Goal: Task Accomplishment & Management: Manage account settings

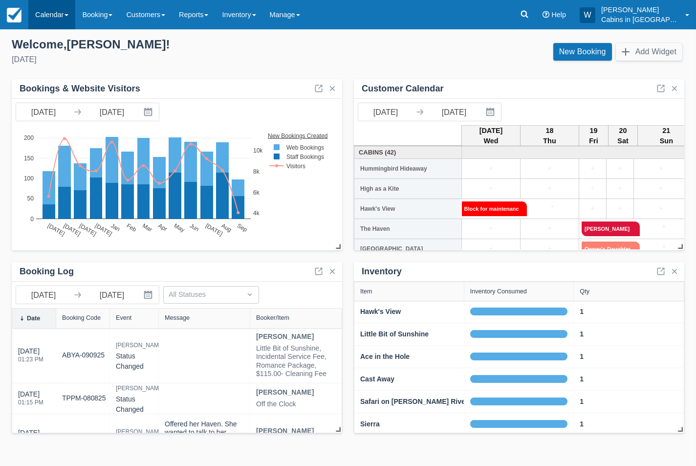
click at [51, 16] on link "Calendar" at bounding box center [51, 14] width 47 height 29
click at [104, 12] on link "Booking" at bounding box center [97, 14] width 44 height 29
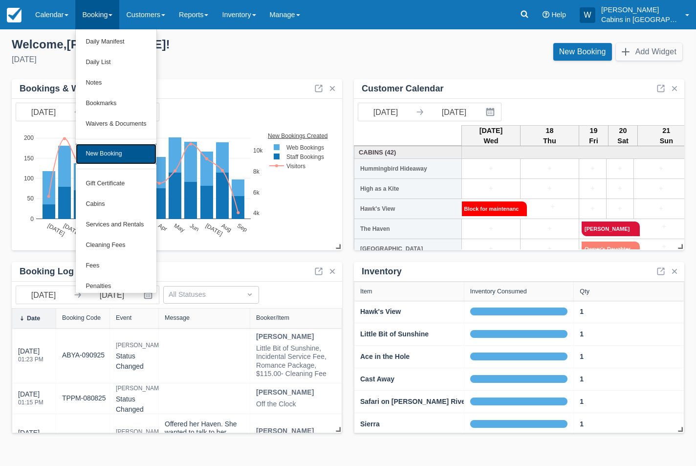
click at [115, 155] on link "New Booking" at bounding box center [116, 154] width 80 height 21
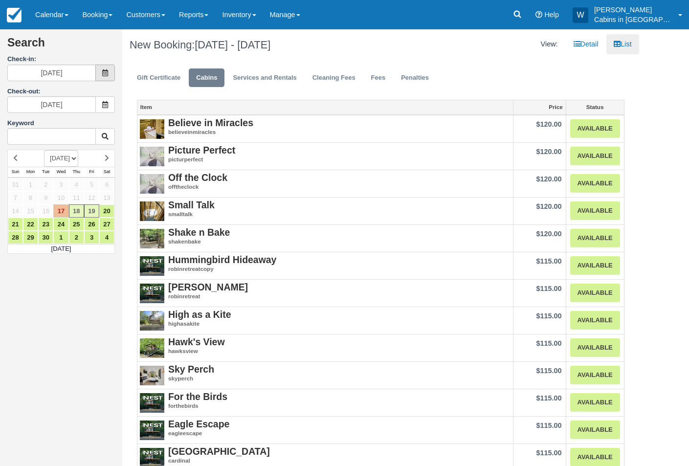
click at [103, 69] on span at bounding box center [105, 73] width 20 height 17
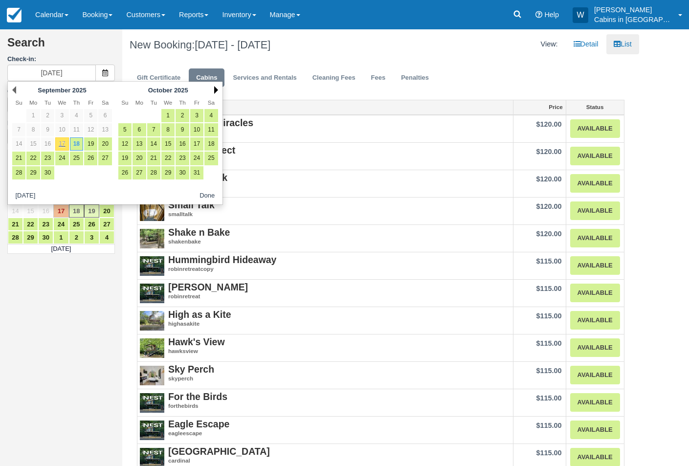
click at [215, 90] on link "Next" at bounding box center [216, 90] width 4 height 8
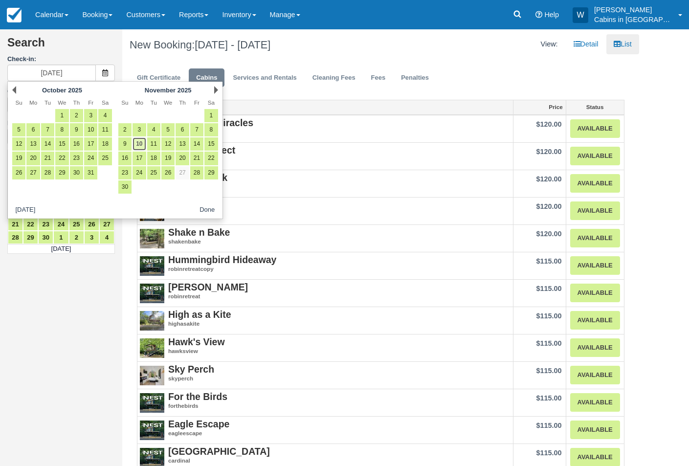
click at [141, 145] on link "10" at bounding box center [138, 143] width 13 height 13
type input "11/10/25"
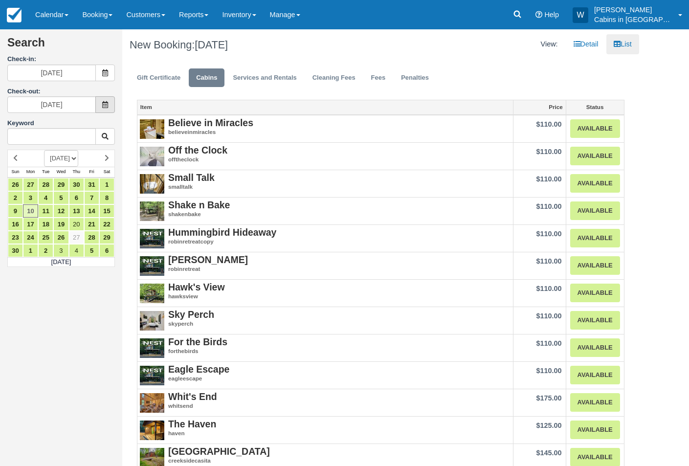
click at [106, 109] on span at bounding box center [105, 104] width 20 height 17
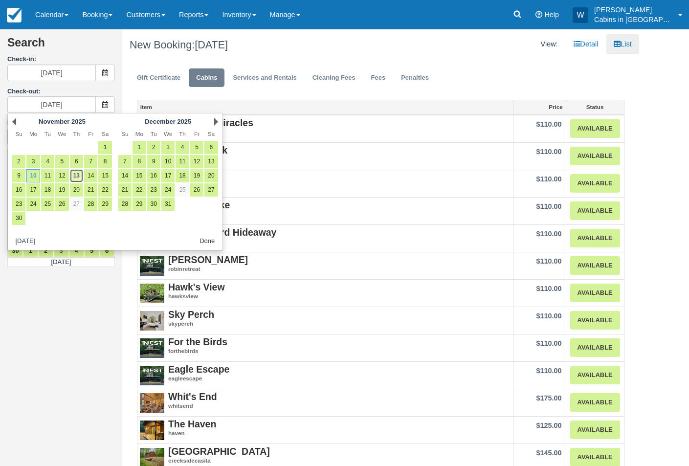
click at [80, 175] on link "13" at bounding box center [76, 175] width 13 height 13
type input "11/13/25"
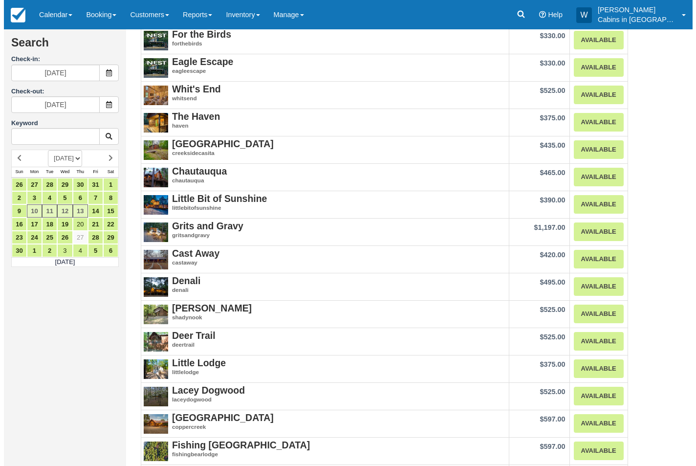
scroll to position [306, 0]
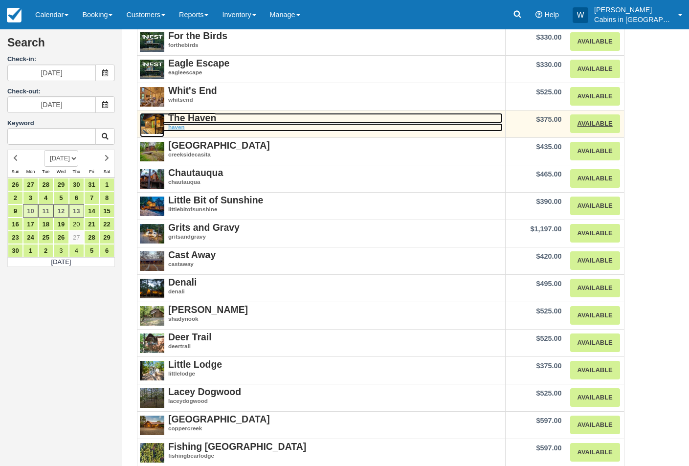
click at [192, 118] on strong "The Haven" at bounding box center [192, 117] width 48 height 11
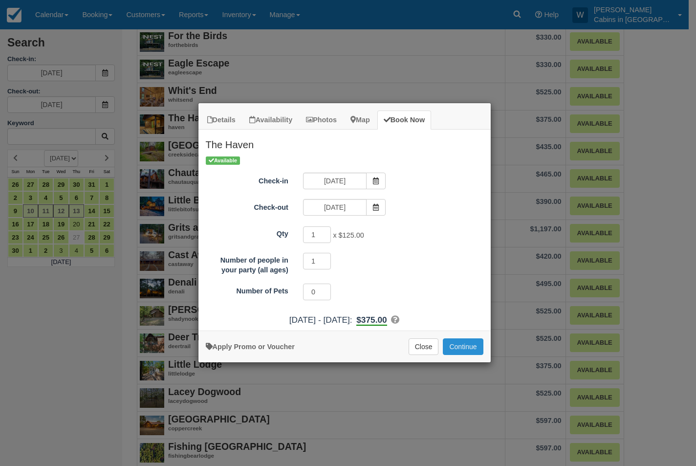
click at [464, 346] on button "Continue" at bounding box center [463, 346] width 40 height 17
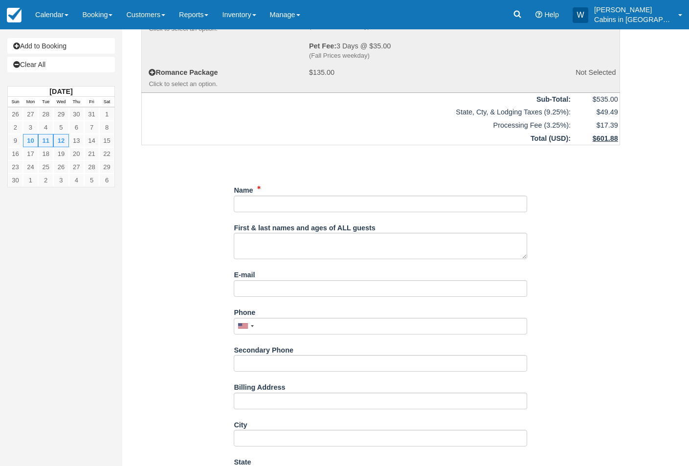
scroll to position [299, 0]
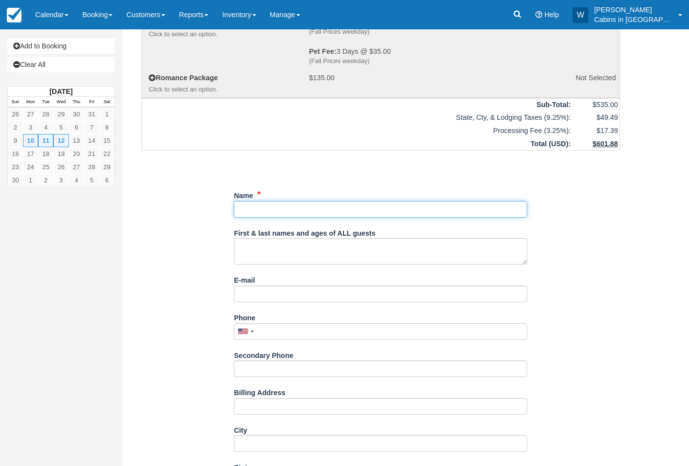
click at [279, 209] on input "Name" at bounding box center [380, 209] width 293 height 17
type input "wenda Blankenship"
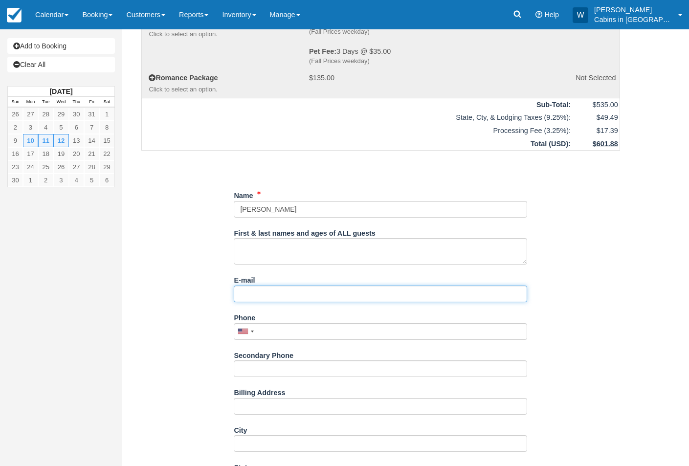
type input "wenda@cabinsinbrokenbow.com"
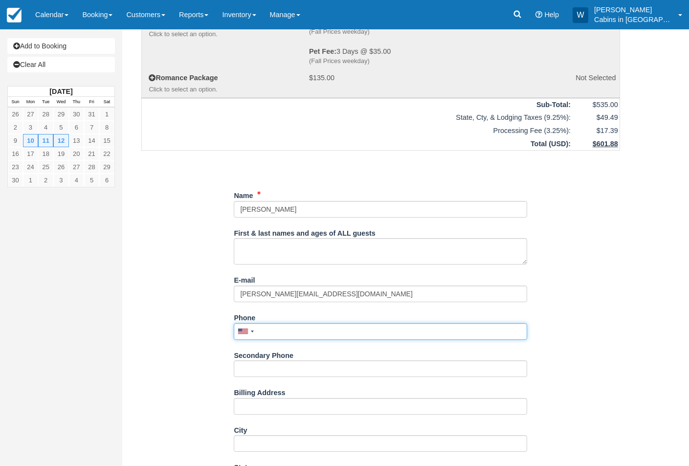
type input "9038188252"
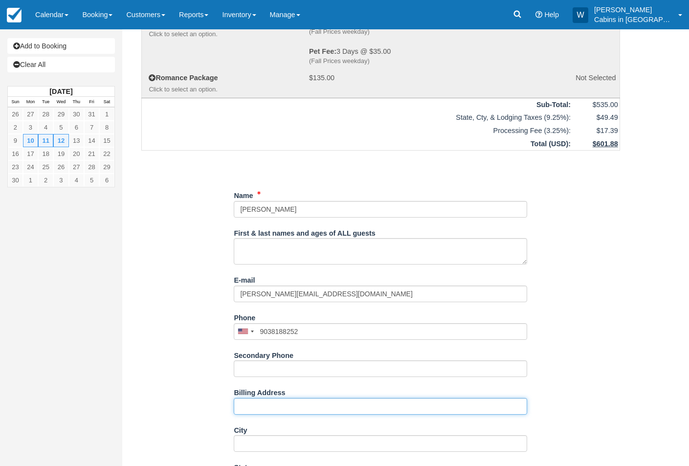
type input "143 Cedar Creek Cir"
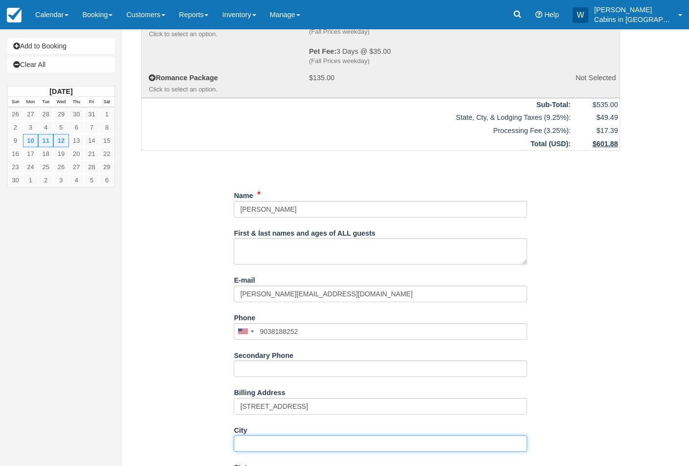
type input "BROKEN BOW"
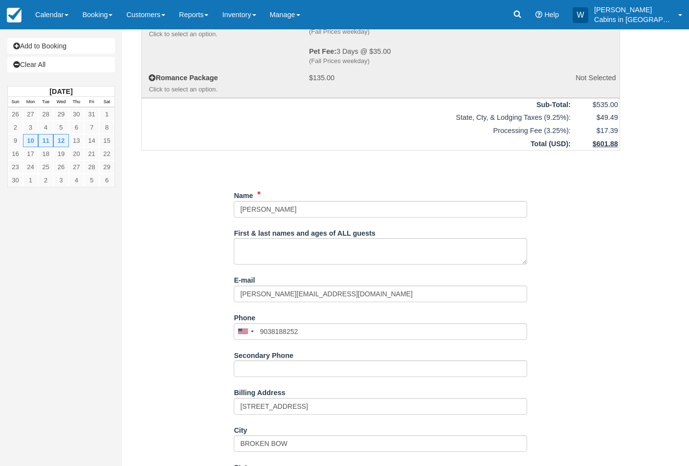
type input "74728-5275"
type input "(903) 818-8252"
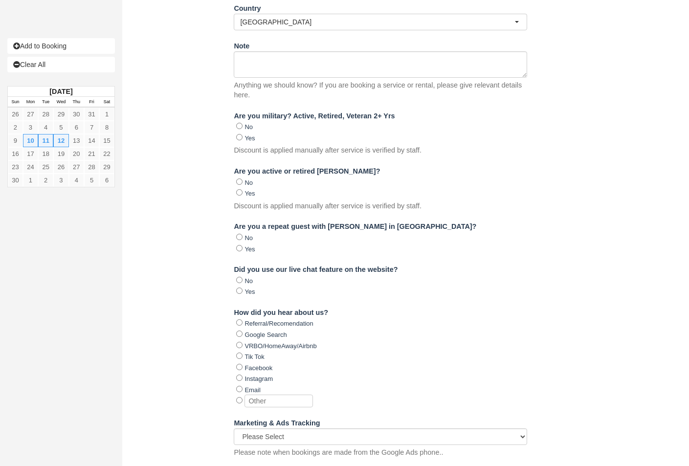
scroll to position [874, 0]
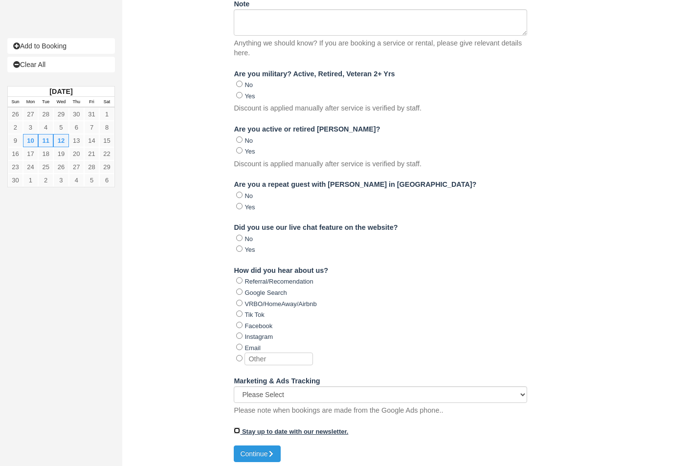
click at [236, 427] on input "Stay up to date with our newsletter." at bounding box center [237, 430] width 6 height 6
checkbox input "true"
click at [250, 447] on button "Continue" at bounding box center [257, 453] width 47 height 17
type input "+19038188252"
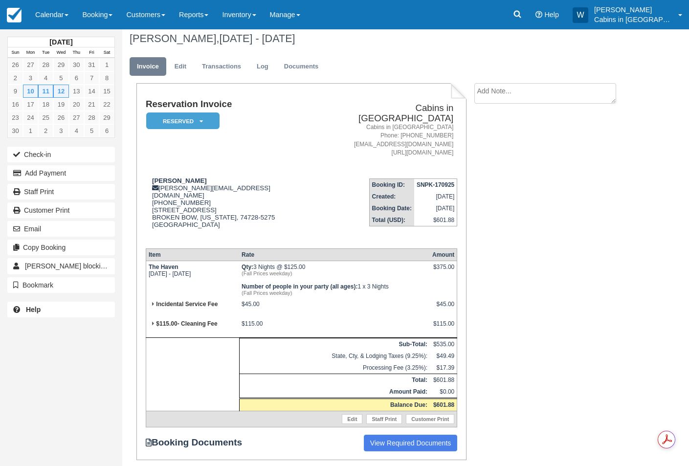
scroll to position [28, 0]
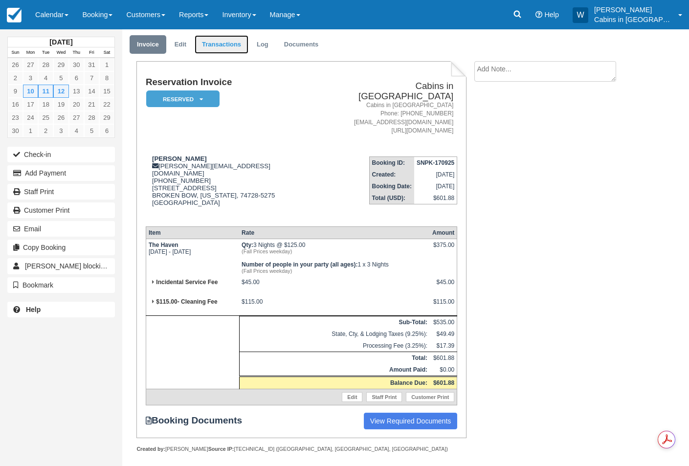
click at [230, 42] on link "Transactions" at bounding box center [222, 44] width 54 height 19
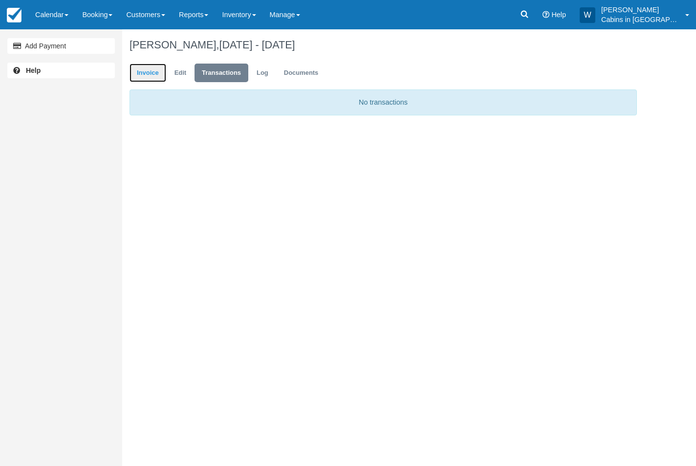
click at [154, 68] on link "Invoice" at bounding box center [148, 73] width 37 height 19
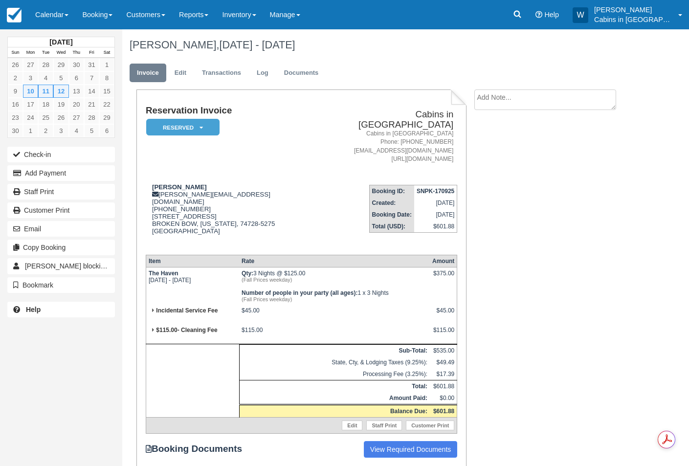
click at [73, 164] on div "Check-in Add Payment Staff Print Customer Print Email Copy Booking [PERSON_NAME…" at bounding box center [61, 219] width 122 height 149
click at [73, 170] on button "Add Payment" at bounding box center [61, 173] width 108 height 16
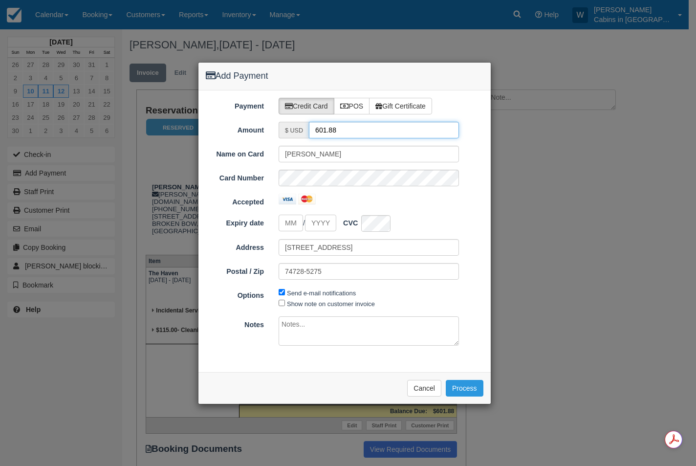
drag, startPoint x: 351, startPoint y: 131, endPoint x: 292, endPoint y: 123, distance: 59.7
click at [292, 123] on div "$ USD 601.88" at bounding box center [369, 130] width 180 height 17
click at [288, 227] on input "tel" at bounding box center [291, 223] width 24 height 17
type input "09"
type input "2029"
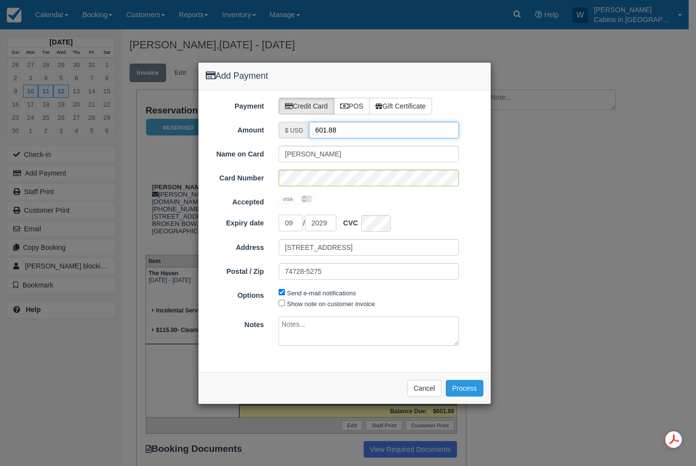
drag, startPoint x: 352, startPoint y: 129, endPoint x: 299, endPoint y: 129, distance: 53.3
click at [299, 129] on div "$ USD 601.88" at bounding box center [369, 130] width 180 height 17
type input "5.00"
click at [467, 386] on button "Process" at bounding box center [465, 388] width 38 height 17
click at [461, 392] on button "Process" at bounding box center [465, 388] width 38 height 17
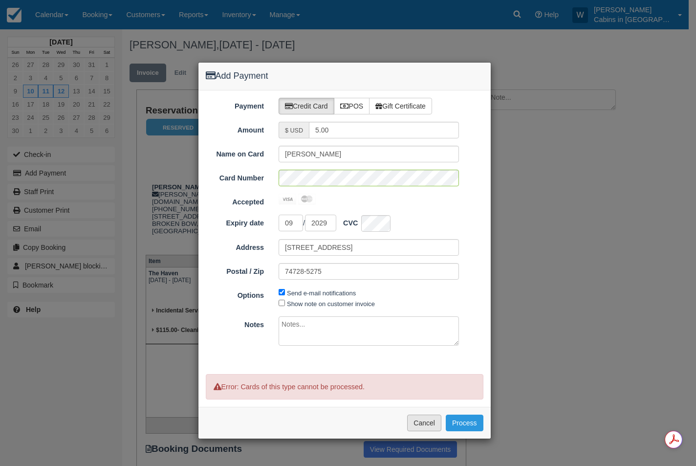
click at [424, 420] on button "Cancel" at bounding box center [424, 423] width 34 height 17
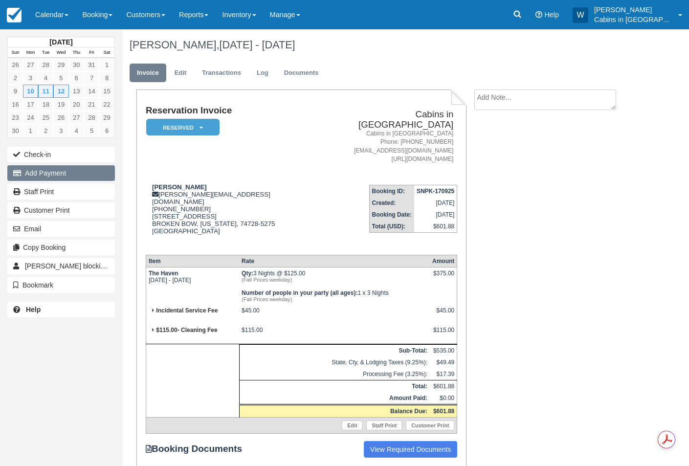
click at [74, 171] on button "Add Payment" at bounding box center [61, 173] width 108 height 16
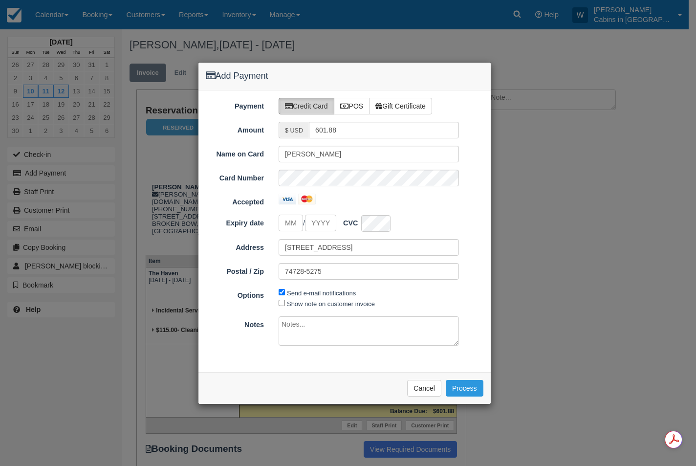
click at [323, 105] on label "Credit Card" at bounding box center [307, 106] width 56 height 17
click at [296, 221] on input "tel" at bounding box center [291, 223] width 24 height 17
type input "09"
click at [334, 224] on input "Expiry date" at bounding box center [320, 223] width 31 height 17
type input "2026"
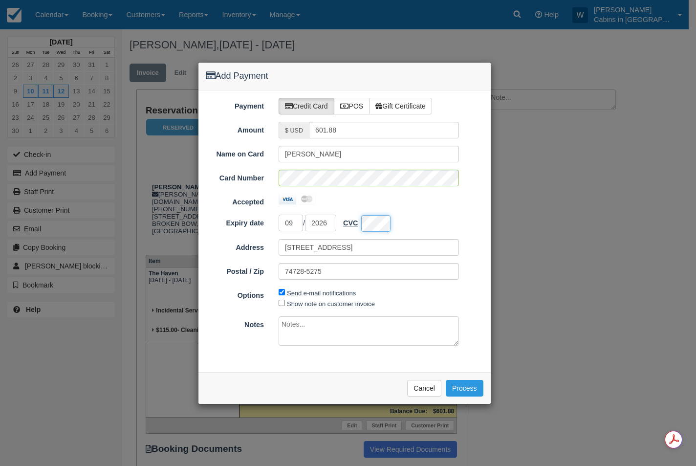
click at [362, 221] on div "09 / 2026 CVC" at bounding box center [368, 223] width 195 height 17
click at [301, 253] on input "[STREET_ADDRESS]" at bounding box center [369, 247] width 180 height 17
click at [283, 304] on input "Show note on customer invoice" at bounding box center [282, 303] width 6 height 6
checkbox input "true"
click at [280, 291] on input "Send e-mail notifications" at bounding box center [282, 292] width 6 height 6
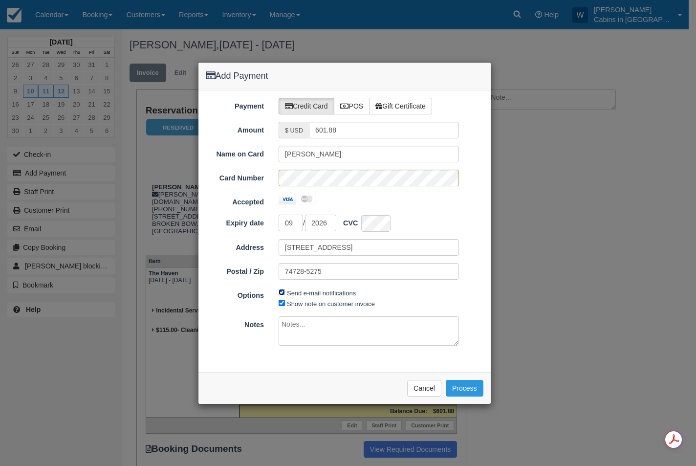
checkbox input "false"
click at [467, 385] on button "Process" at bounding box center [465, 388] width 38 height 17
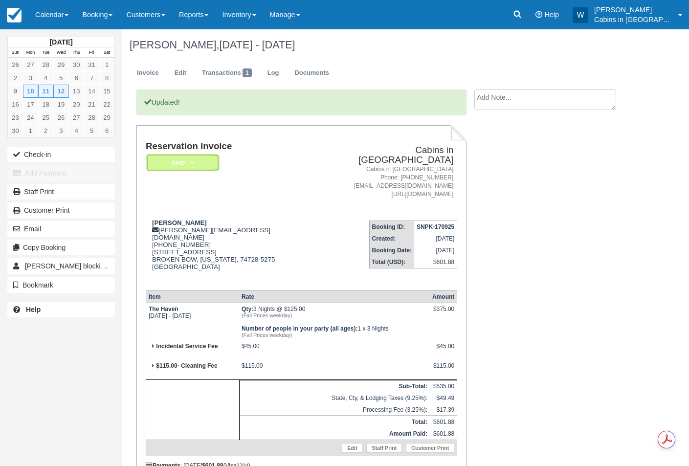
click at [199, 160] on em "Paid" at bounding box center [182, 162] width 73 height 17
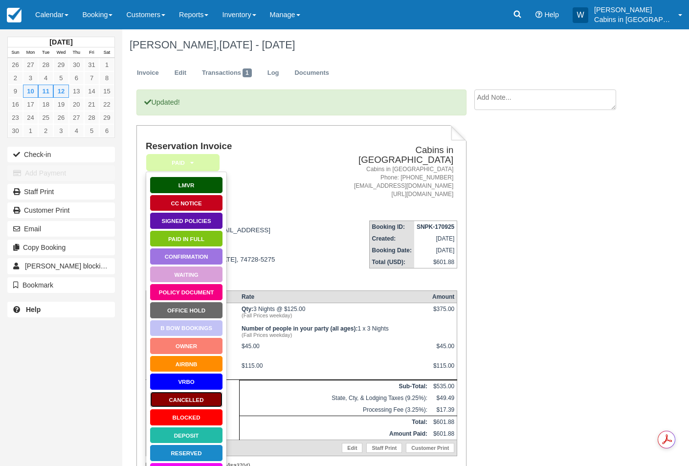
click at [187, 401] on link "Cancelled" at bounding box center [186, 399] width 73 height 17
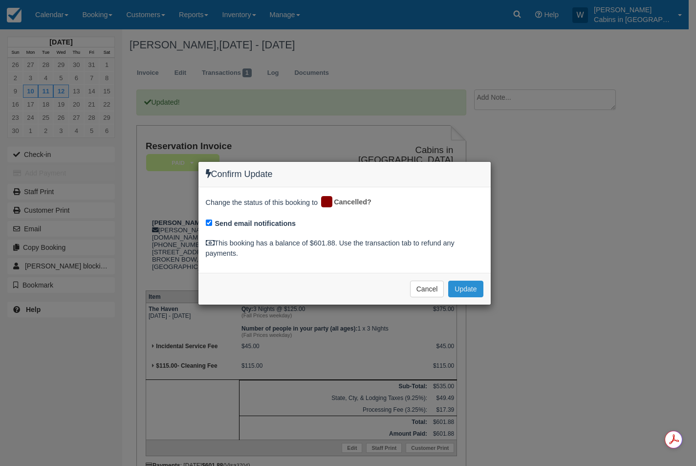
click at [463, 286] on button "Update" at bounding box center [465, 289] width 35 height 17
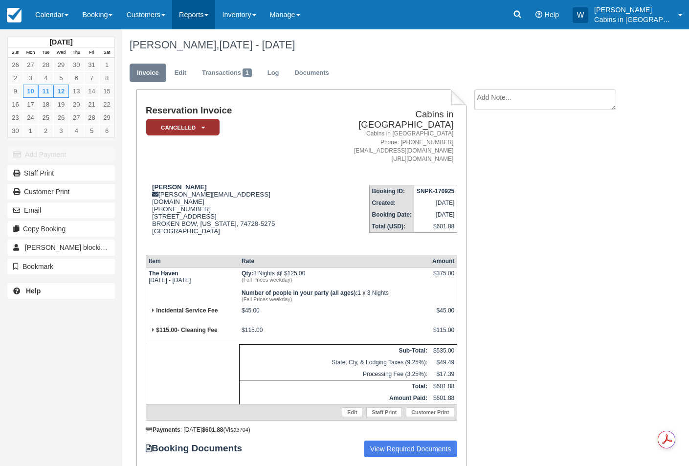
click at [209, 9] on link "Reports" at bounding box center [193, 14] width 43 height 29
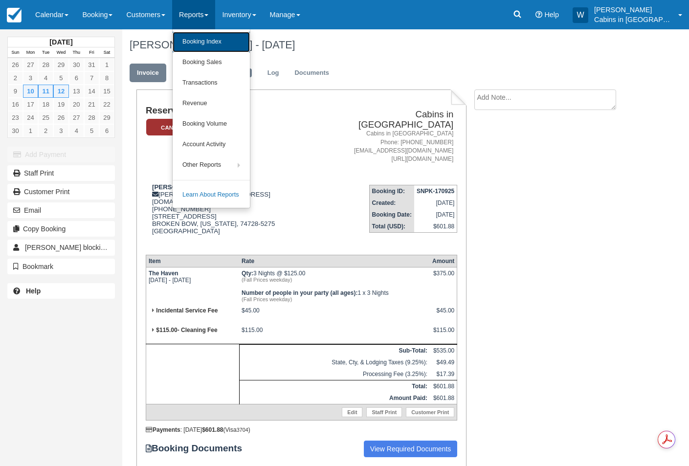
click at [211, 35] on link "Booking Index" at bounding box center [211, 42] width 77 height 21
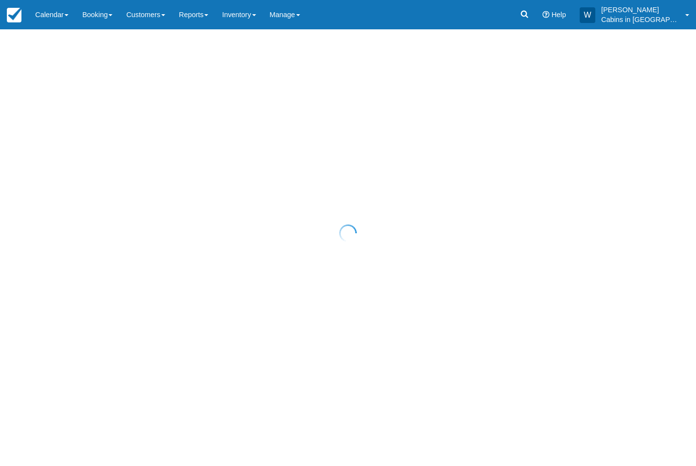
select select "25"
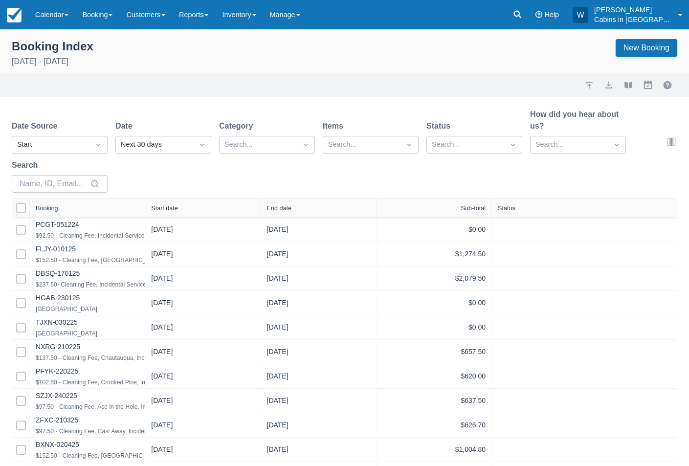
select select "25"
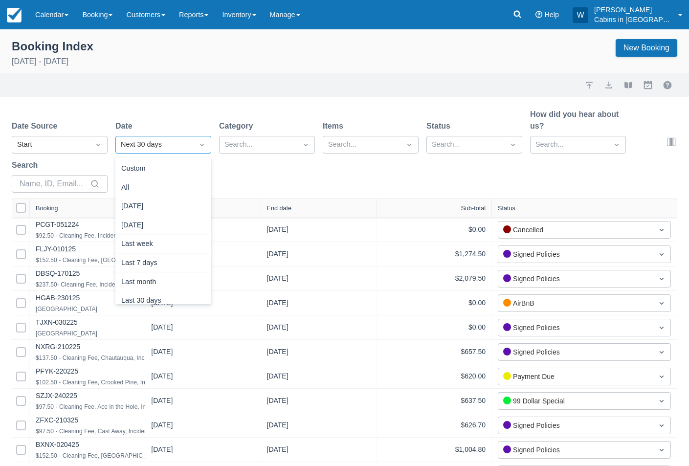
click at [150, 146] on div "Next 30 days" at bounding box center [154, 144] width 67 height 11
click at [154, 199] on div "Today" at bounding box center [163, 206] width 96 height 19
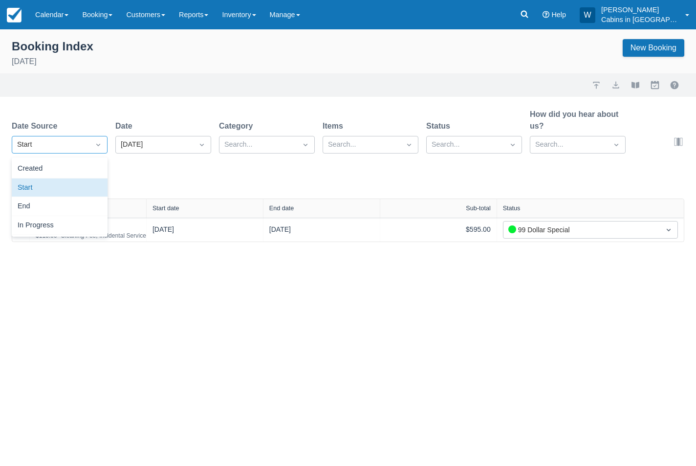
click at [94, 140] on icon "Dropdown icon" at bounding box center [98, 145] width 10 height 10
click at [93, 163] on div "Created" at bounding box center [60, 168] width 96 height 19
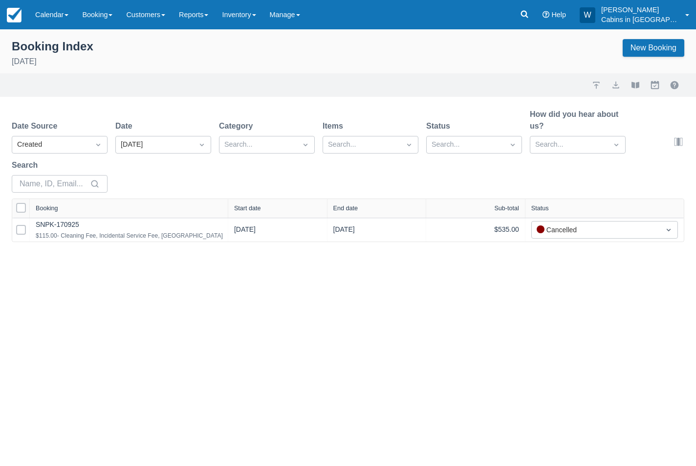
drag, startPoint x: 146, startPoint y: 209, endPoint x: 229, endPoint y: 197, distance: 84.5
click at [228, 198] on div "Select All Booking Start date End date Sub-total Status Select Row SNPK-170925 …" at bounding box center [348, 220] width 673 height 44
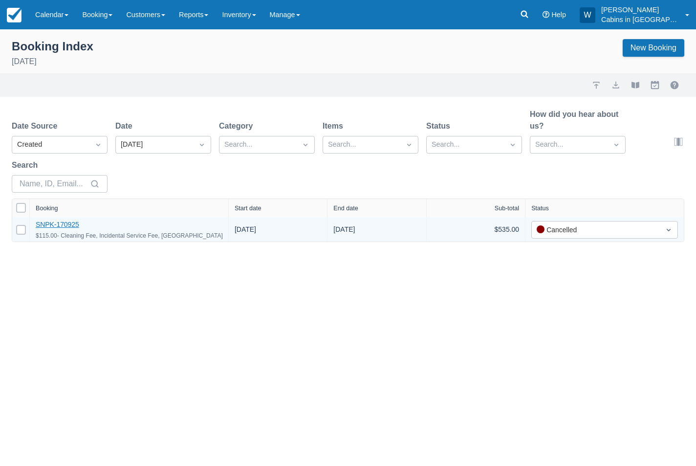
click at [64, 222] on link "SNPK-170925" at bounding box center [58, 224] width 44 height 8
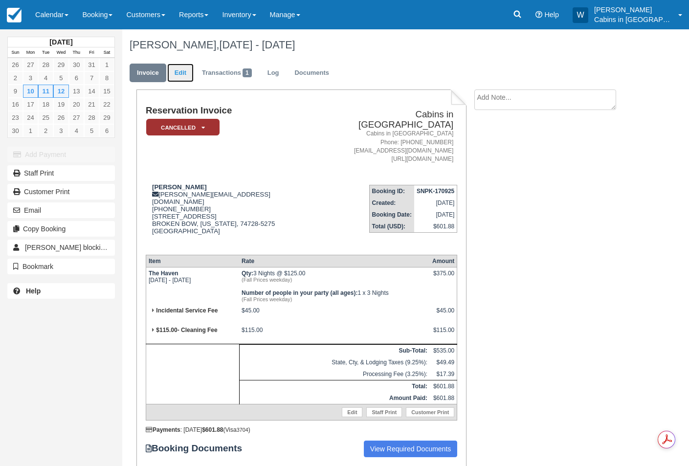
click at [180, 66] on link "Edit" at bounding box center [180, 73] width 26 height 19
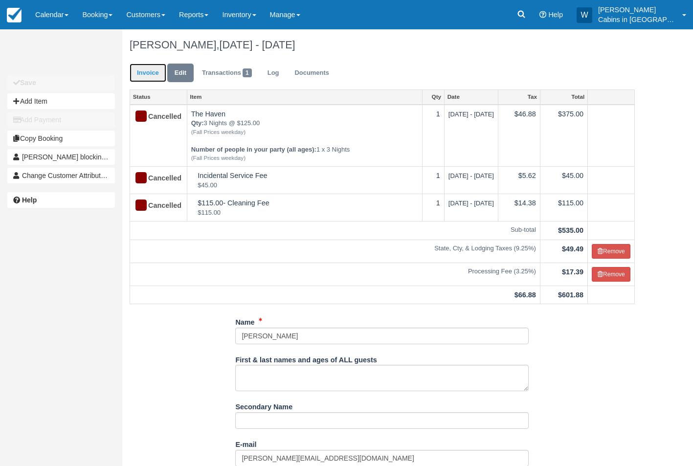
click at [146, 69] on link "Invoice" at bounding box center [148, 73] width 37 height 19
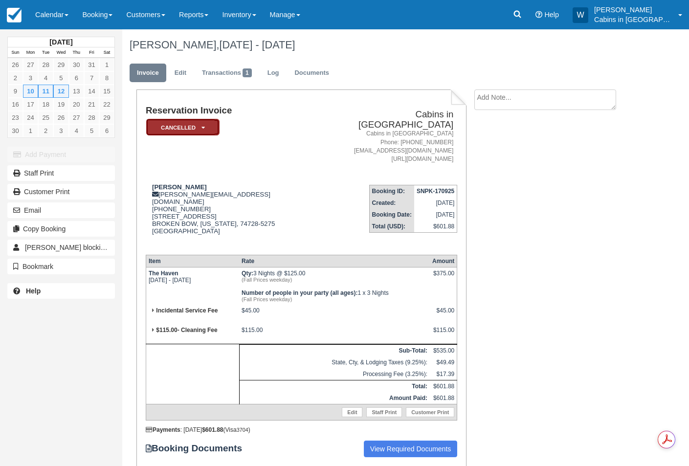
click at [204, 126] on em "Cancelled" at bounding box center [182, 127] width 73 height 17
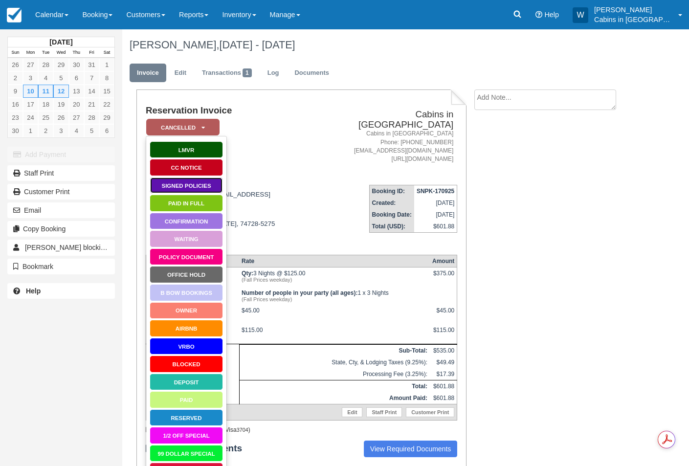
click at [196, 177] on link "Signed Policies" at bounding box center [186, 185] width 73 height 17
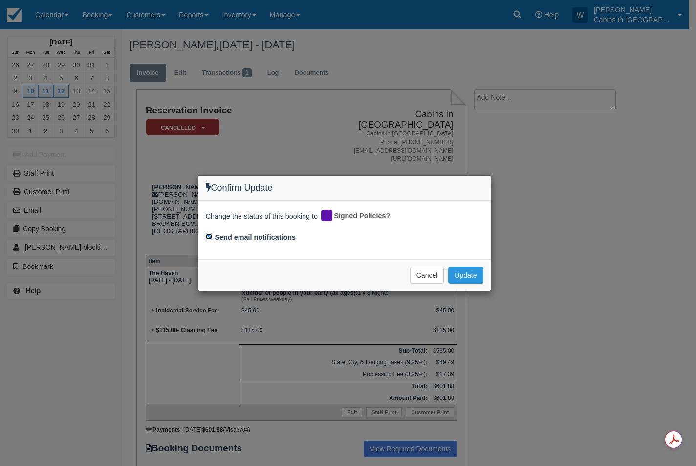
click at [209, 234] on input "Send email notifications" at bounding box center [209, 236] width 6 height 6
checkbox input "false"
click at [468, 273] on button "Update" at bounding box center [465, 275] width 35 height 17
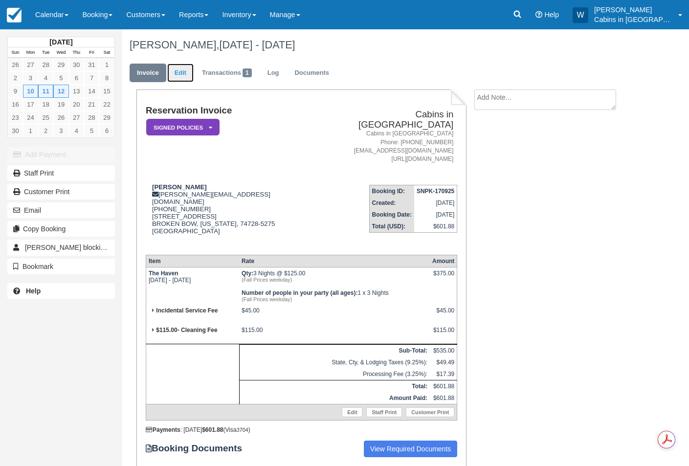
click at [184, 67] on link "Edit" at bounding box center [180, 73] width 26 height 19
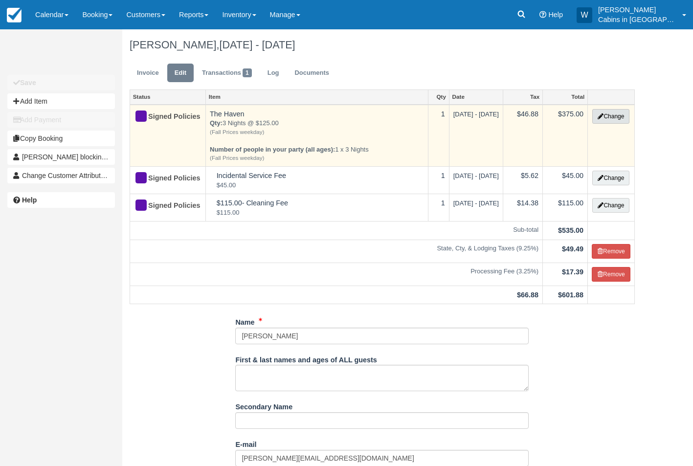
click at [612, 115] on button "Change" at bounding box center [610, 116] width 37 height 15
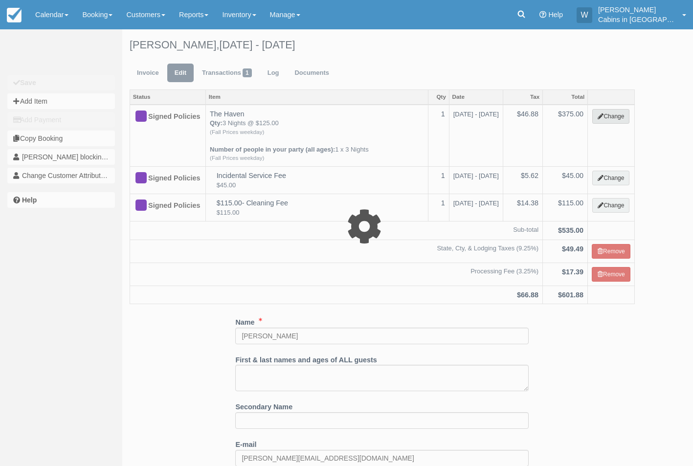
select select "1"
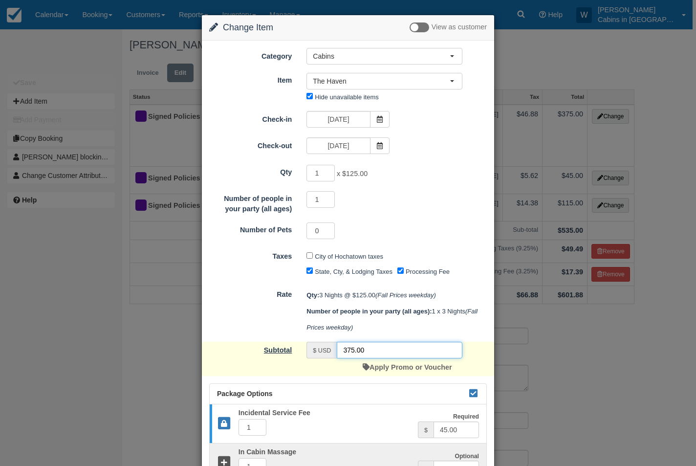
drag, startPoint x: 373, startPoint y: 353, endPoint x: 288, endPoint y: 353, distance: 85.1
click at [288, 353] on div "Subtotal $ USD 375.00 Apply Promo or Voucher" at bounding box center [348, 359] width 292 height 34
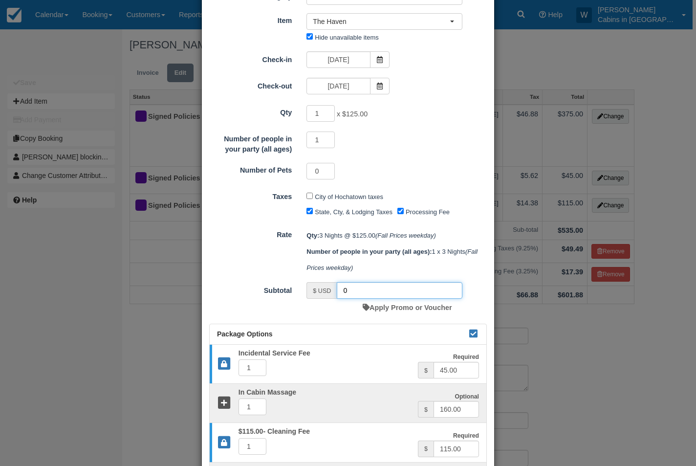
scroll to position [93, 0]
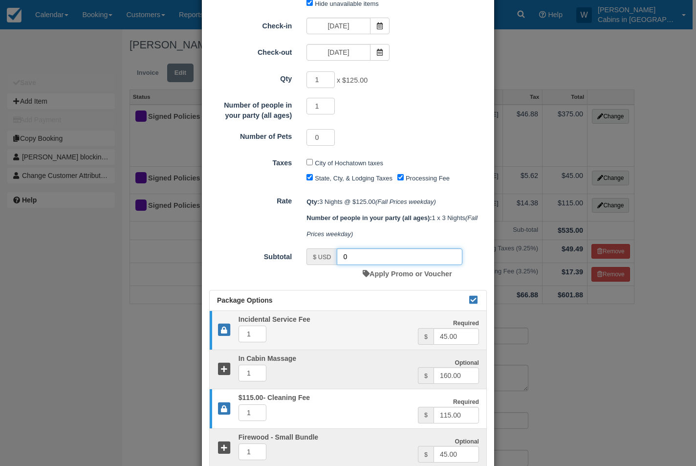
type input "0"
drag, startPoint x: 465, startPoint y: 336, endPoint x: 401, endPoint y: 338, distance: 63.6
click at [403, 339] on div "Required Incidental Service Fee 1 Required $ 45.00" at bounding box center [348, 330] width 277 height 29
click at [465, 332] on input "45.00" at bounding box center [456, 336] width 45 height 17
click at [464, 334] on input "45.00" at bounding box center [456, 336] width 45 height 17
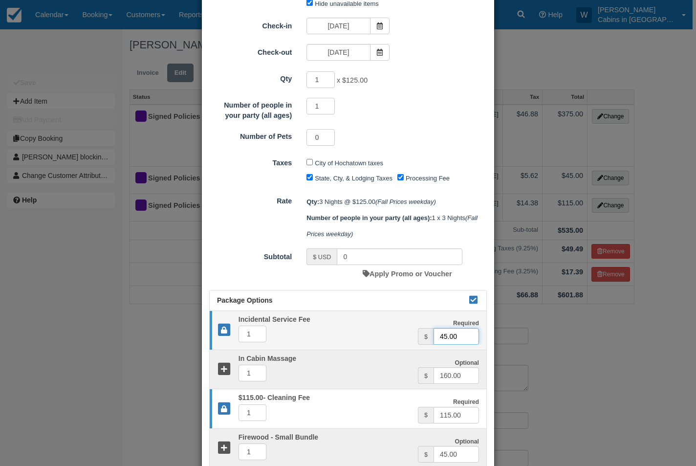
drag, startPoint x: 458, startPoint y: 336, endPoint x: 418, endPoint y: 334, distance: 39.2
click at [422, 336] on div "$ 45.00" at bounding box center [448, 336] width 61 height 17
type input "0"
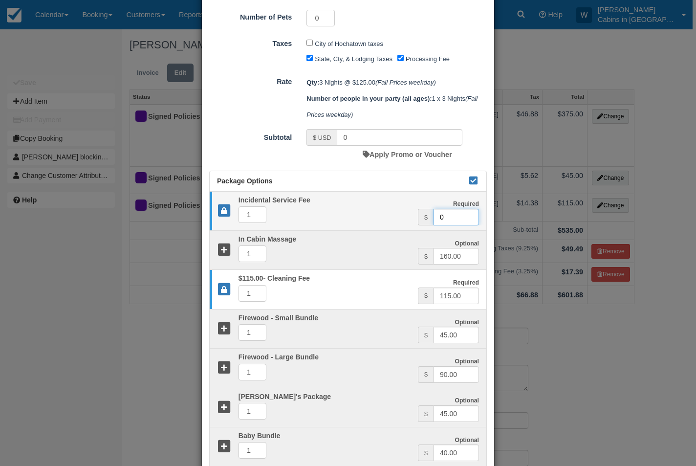
scroll to position [216, 0]
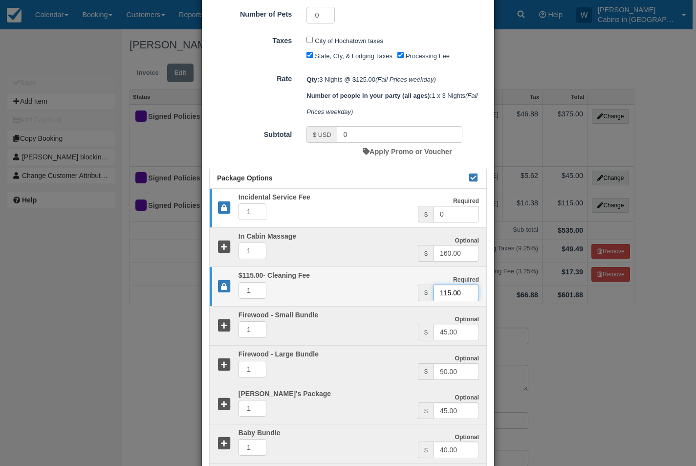
drag, startPoint x: 468, startPoint y: 294, endPoint x: 425, endPoint y: 294, distance: 43.0
click at [426, 294] on div "$ 115.00" at bounding box center [448, 292] width 61 height 17
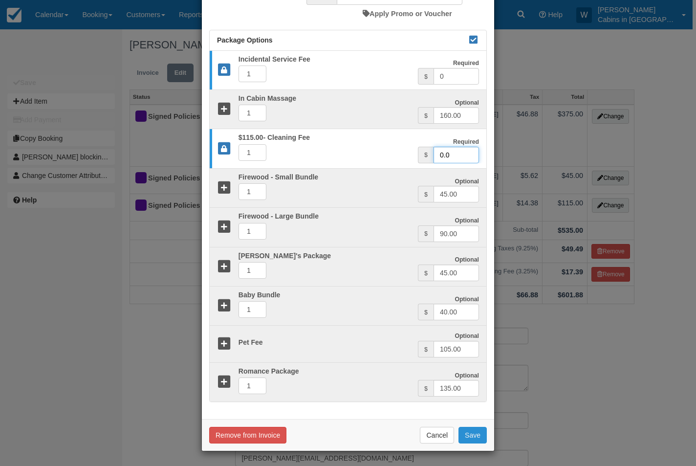
type input "0.0"
click at [470, 436] on button "Save" at bounding box center [473, 435] width 28 height 17
checkbox input "false"
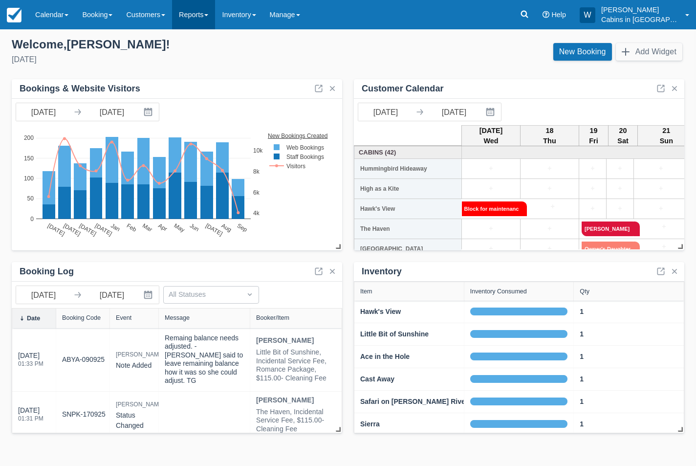
click at [208, 15] on span at bounding box center [206, 15] width 4 height 2
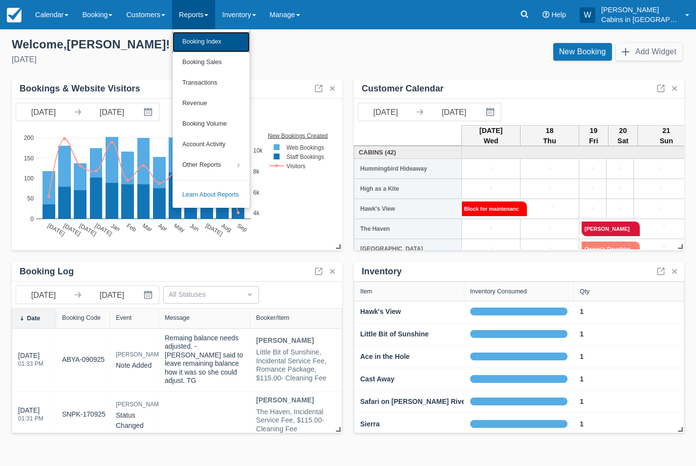
click at [213, 42] on link "Booking Index" at bounding box center [211, 42] width 77 height 21
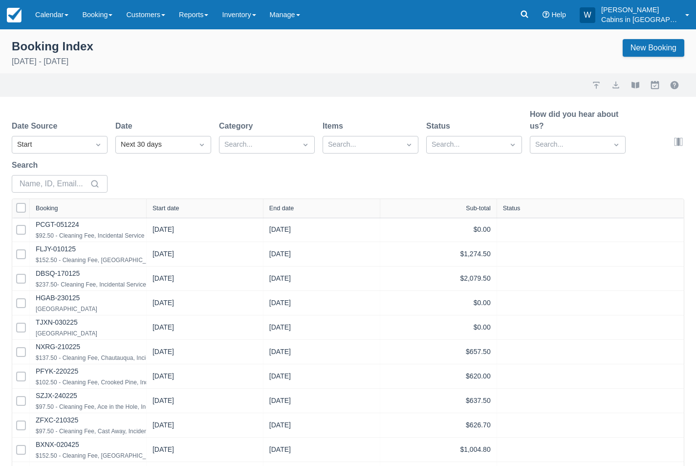
select select "25"
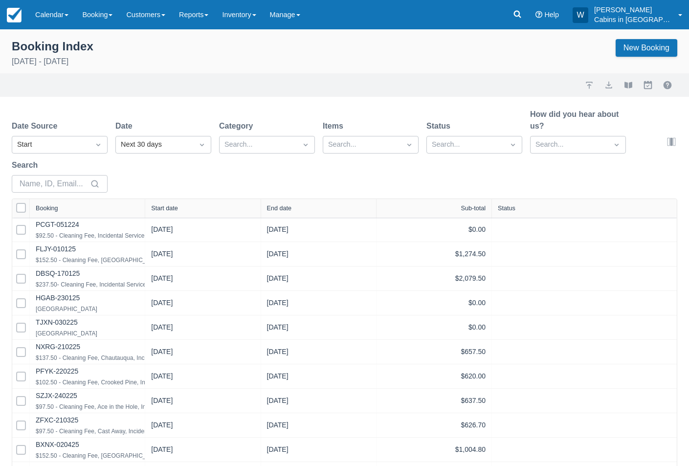
select select "25"
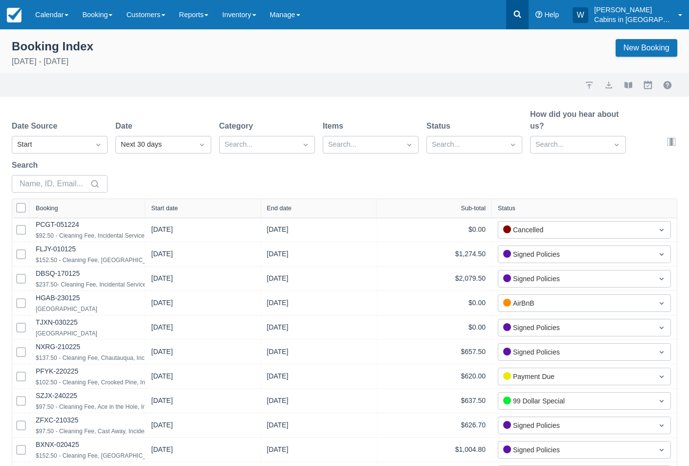
click at [522, 18] on icon at bounding box center [517, 14] width 10 height 10
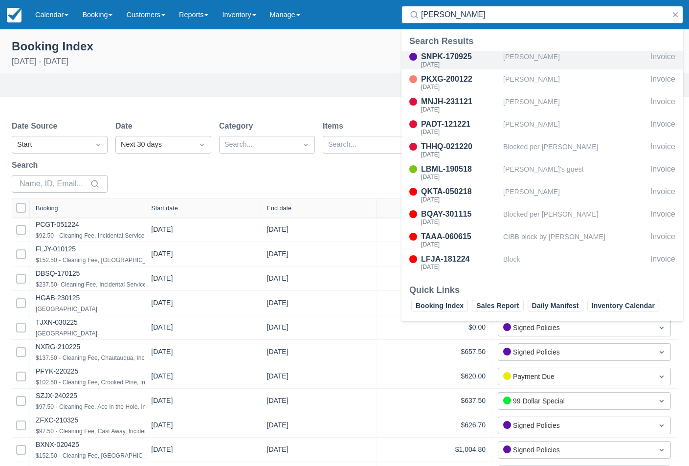
type input "wenda"
click at [560, 52] on div "[PERSON_NAME]" at bounding box center [574, 60] width 143 height 19
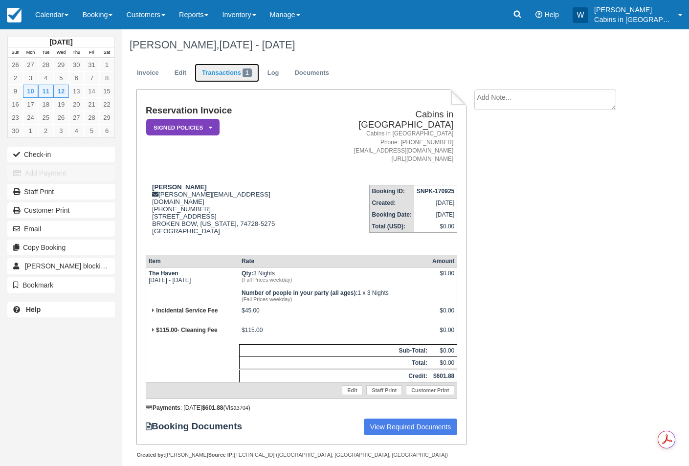
click at [229, 72] on link "Transactions 1" at bounding box center [227, 73] width 65 height 19
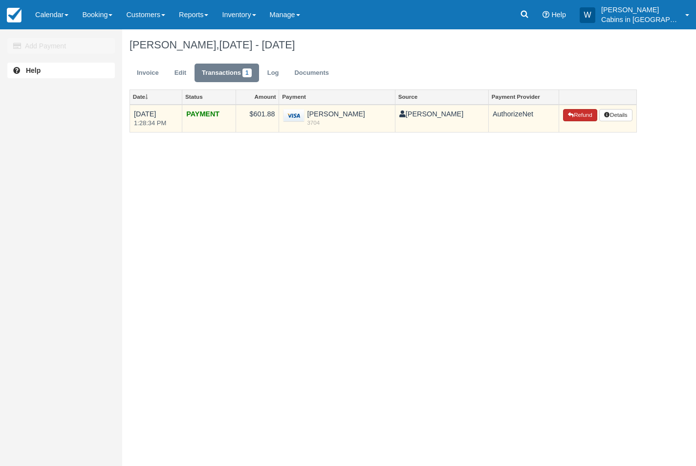
click at [572, 113] on button "Refund" at bounding box center [580, 115] width 34 height 13
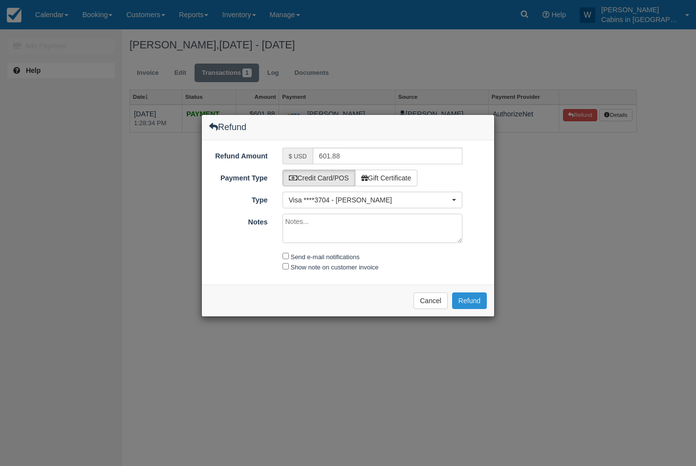
click at [479, 301] on button "Refund" at bounding box center [469, 300] width 35 height 17
